Goal: Check status: Check status

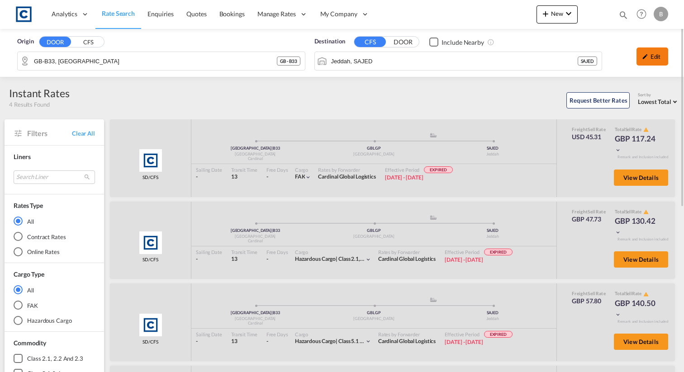
click at [652, 61] on div "Edit" at bounding box center [653, 57] width 32 height 18
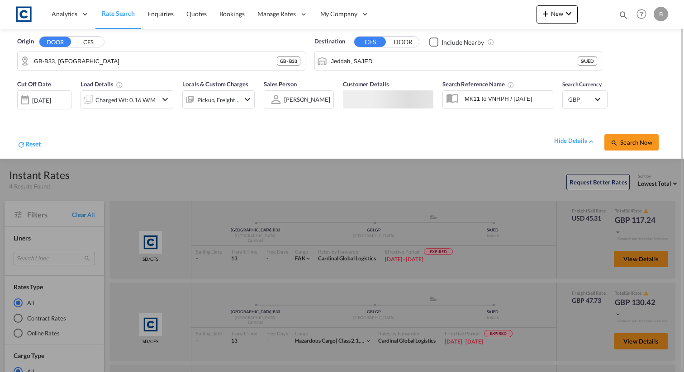
click at [54, 94] on div "29 Aug 2025" at bounding box center [44, 99] width 54 height 19
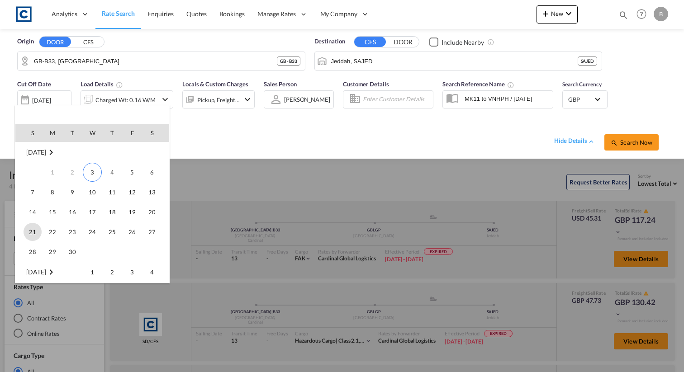
click at [40, 230] on span "21" at bounding box center [33, 232] width 18 height 18
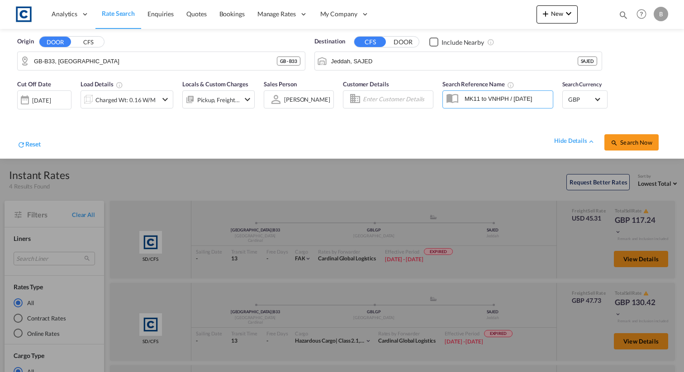
scroll to position [1, 0]
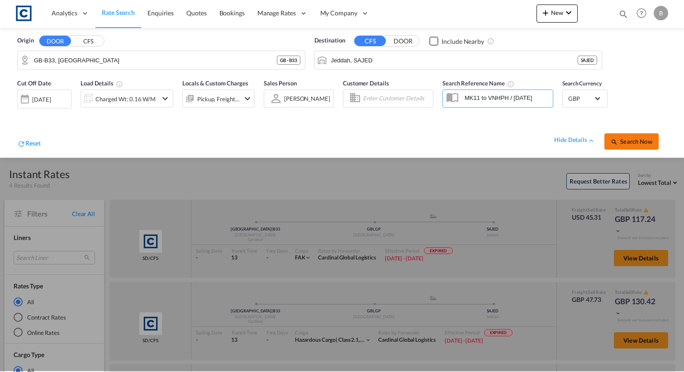
click at [636, 140] on span "Search Now" at bounding box center [631, 141] width 41 height 7
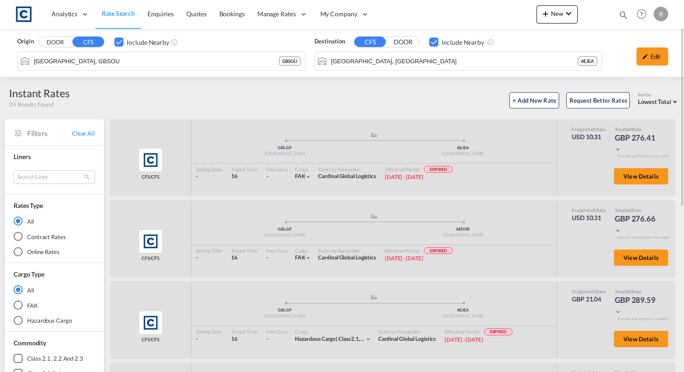
click at [656, 53] on div "Edit" at bounding box center [653, 57] width 32 height 18
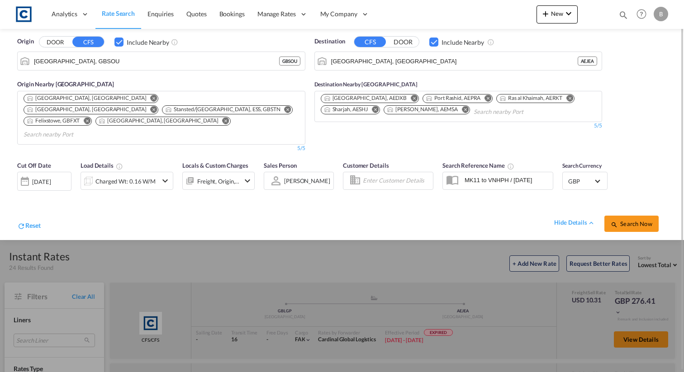
click at [47, 178] on div "29 Aug 2025" at bounding box center [41, 182] width 19 height 8
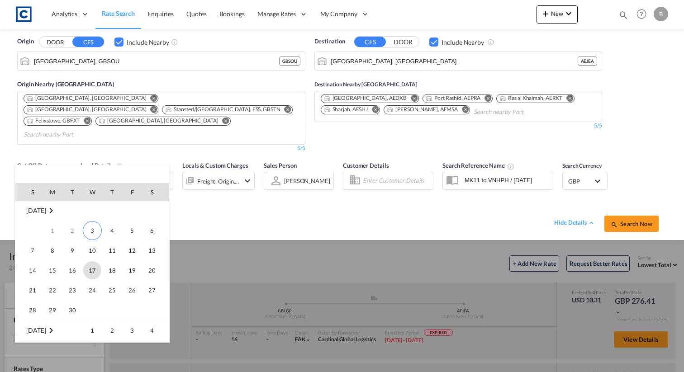
scroll to position [2, 0]
click at [74, 310] on span "30" at bounding box center [72, 309] width 18 height 18
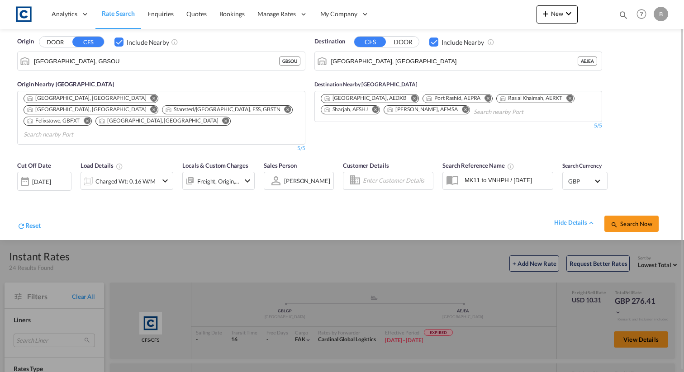
click at [634, 212] on div "Reset hide details Search Now" at bounding box center [342, 219] width 659 height 35
click at [637, 220] on span "Search Now" at bounding box center [631, 223] width 41 height 7
